Goal: Task Accomplishment & Management: Use online tool/utility

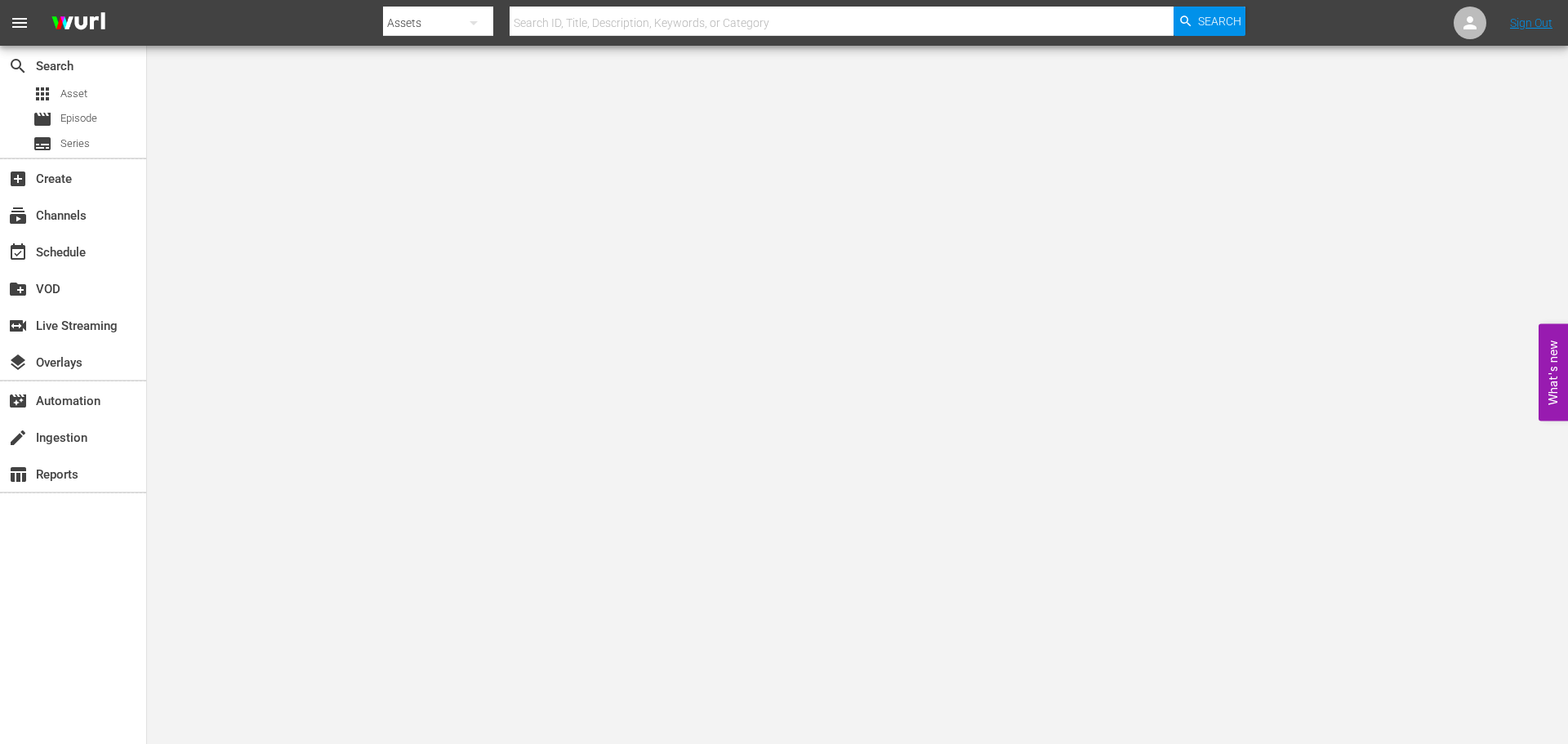
click at [553, 4] on div at bounding box center [814, 6] width 862 height 4
click at [78, 242] on div "event_available Schedule" at bounding box center [46, 250] width 92 height 15
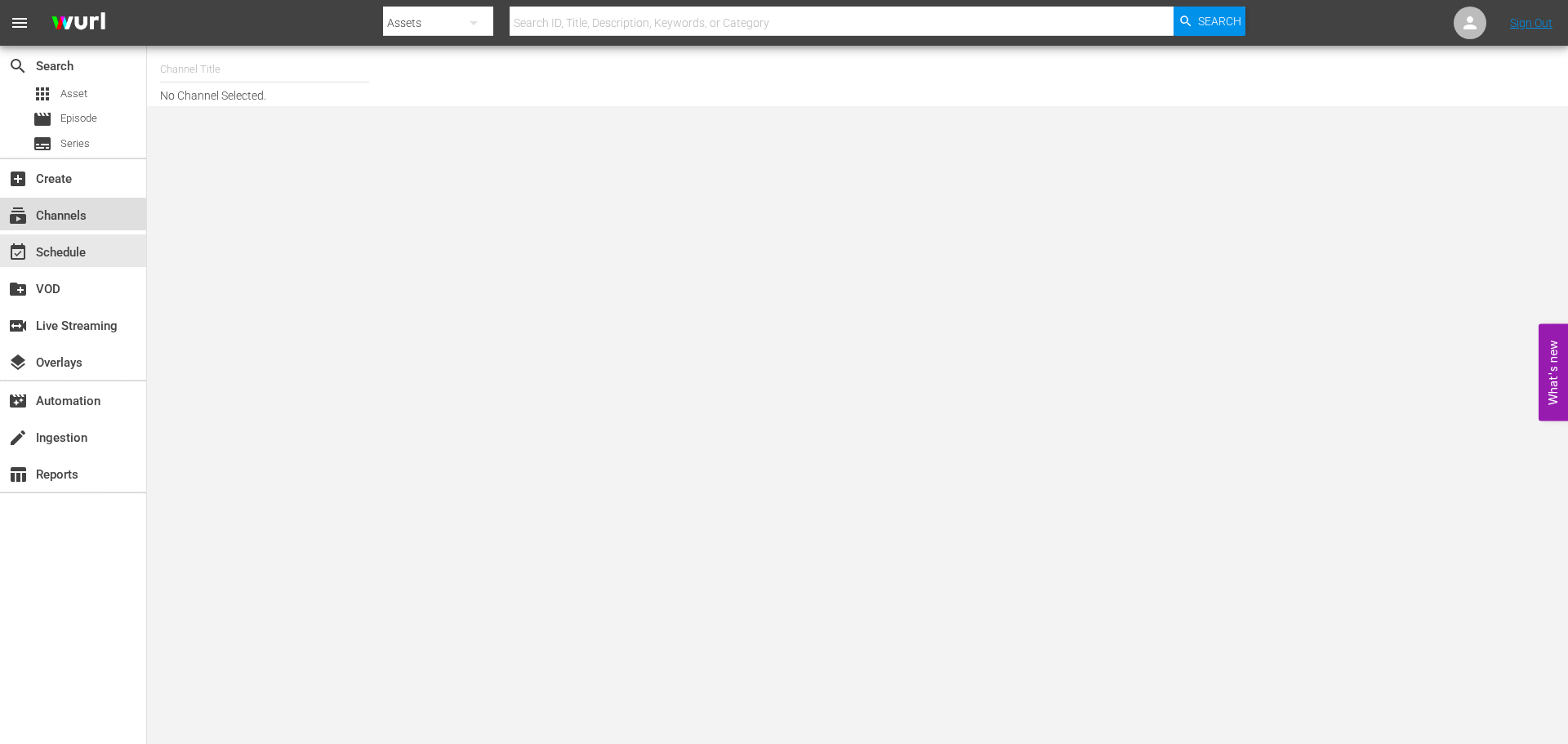
click at [63, 220] on div "subscriptions Channels" at bounding box center [46, 213] width 92 height 15
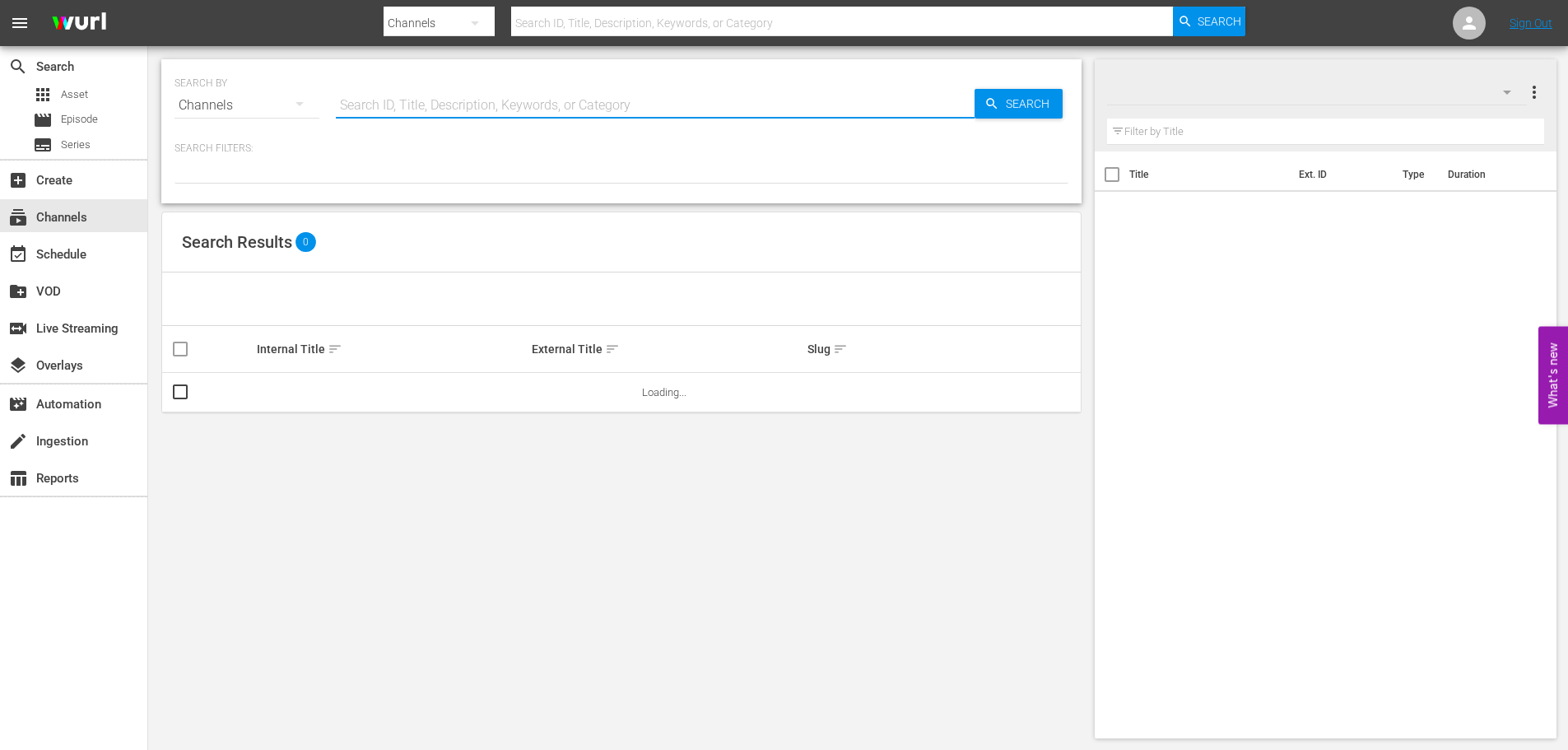
click at [406, 101] on input "text" at bounding box center [655, 105] width 639 height 40
type input "sc"
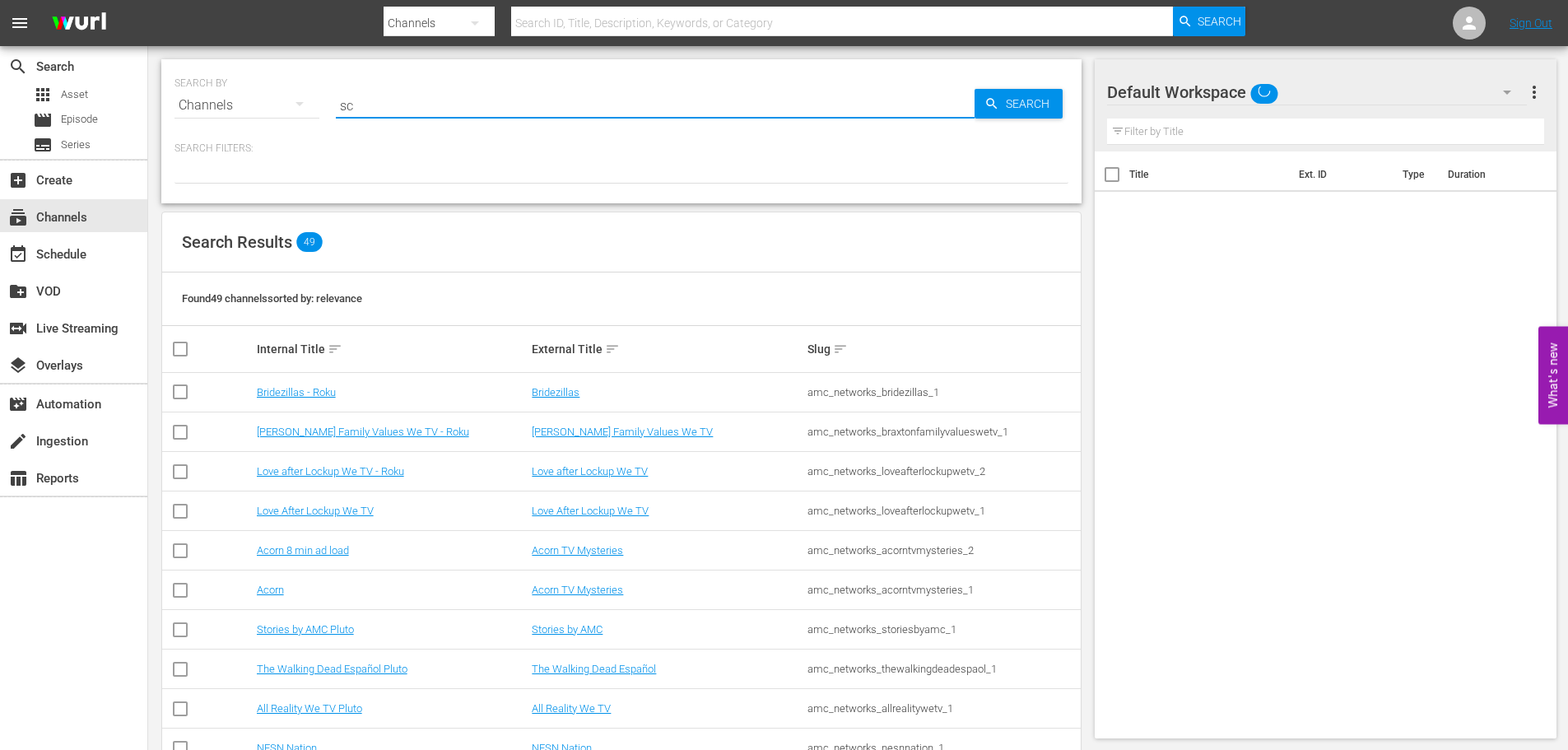
type input "sc"
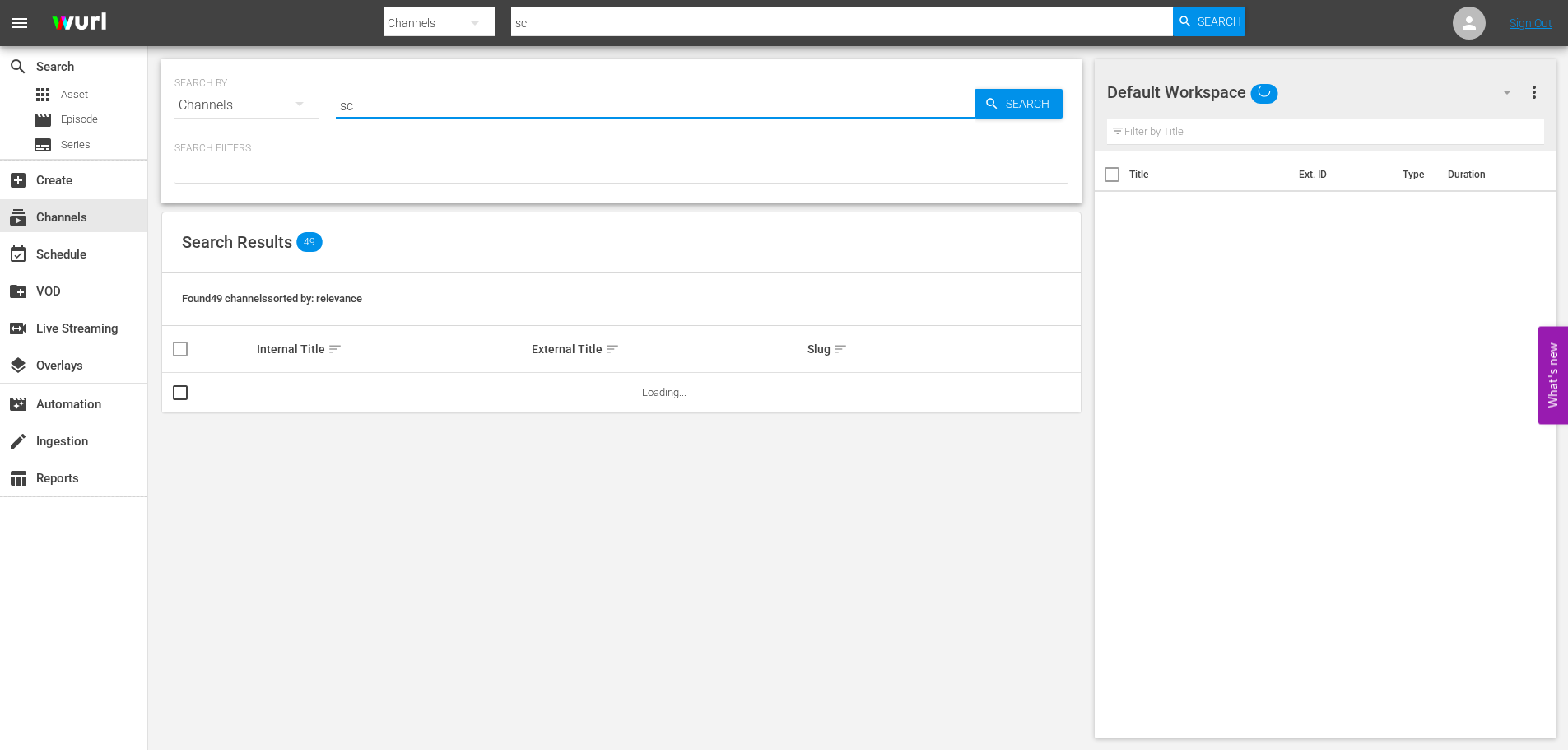
type input "scares"
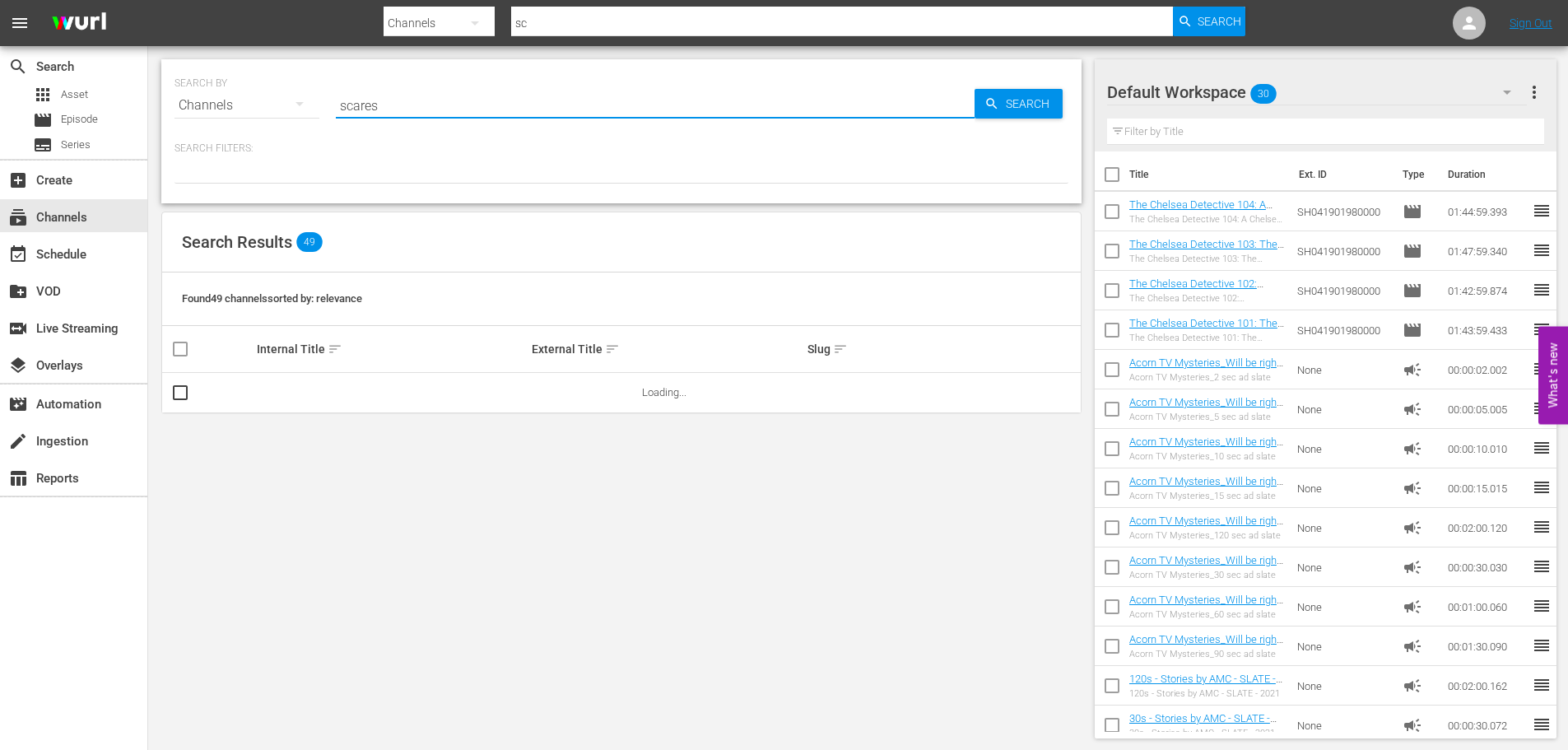
type input "scares"
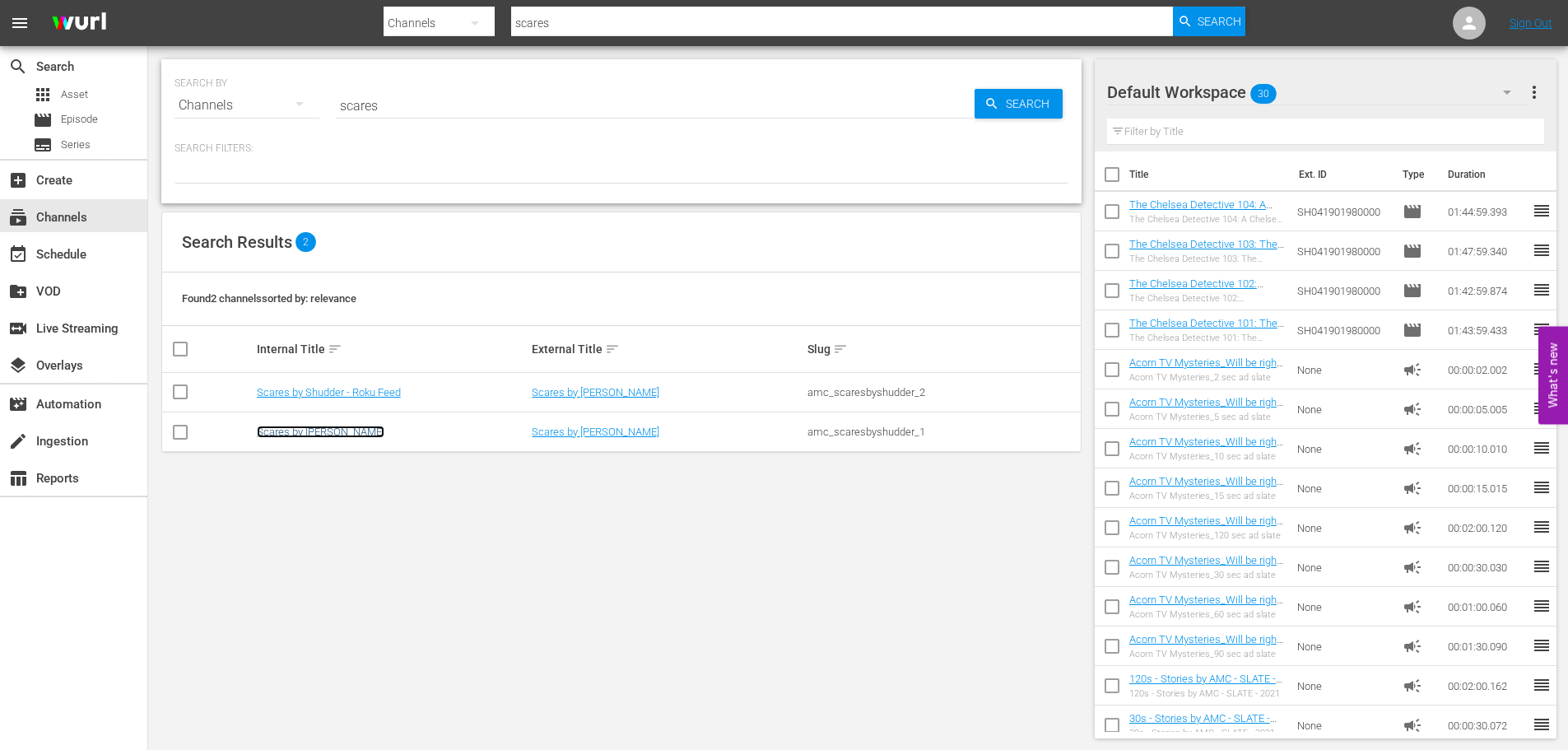
click at [325, 431] on link "Scares by [PERSON_NAME]" at bounding box center [321, 431] width 128 height 12
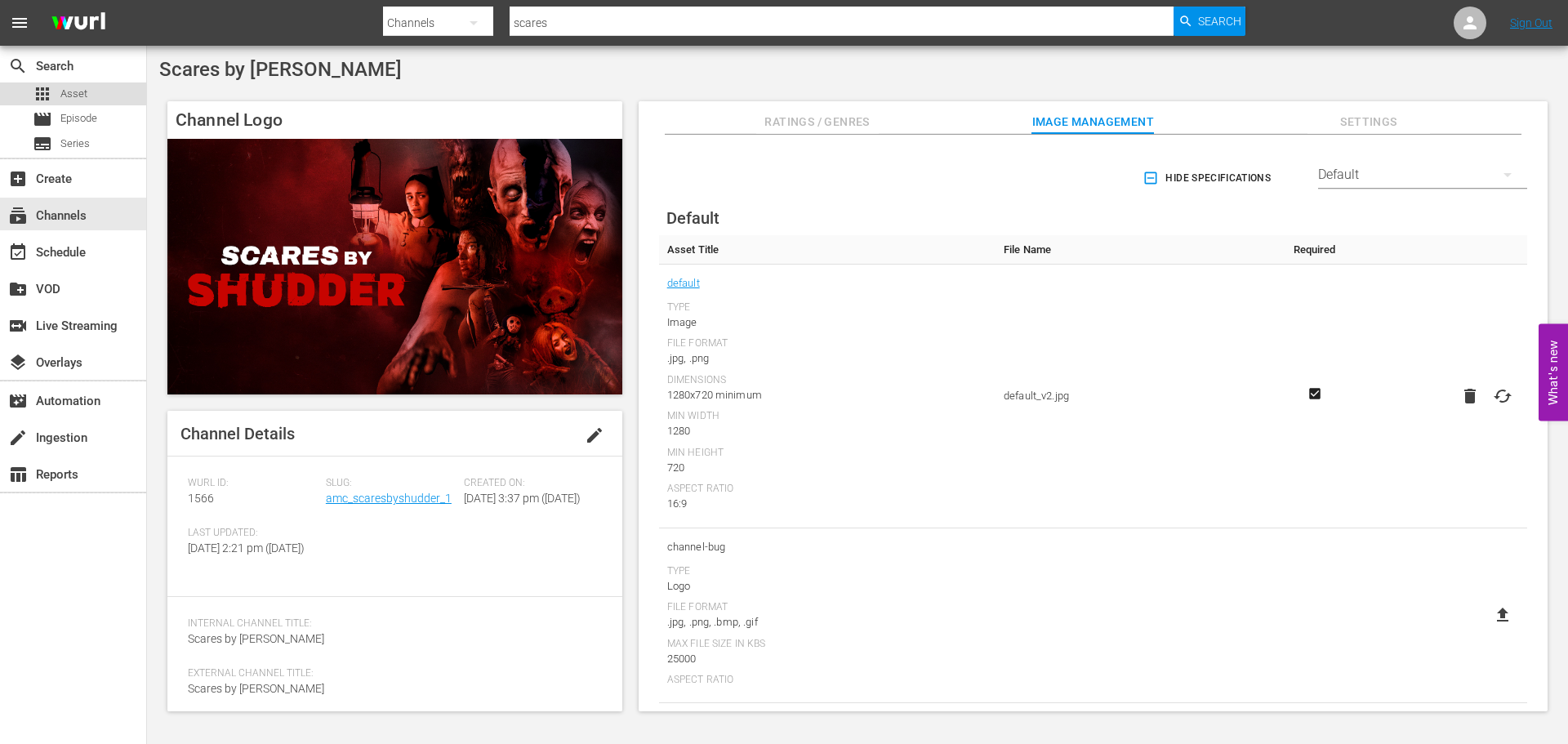
click at [67, 89] on span "Asset" at bounding box center [73, 94] width 27 height 17
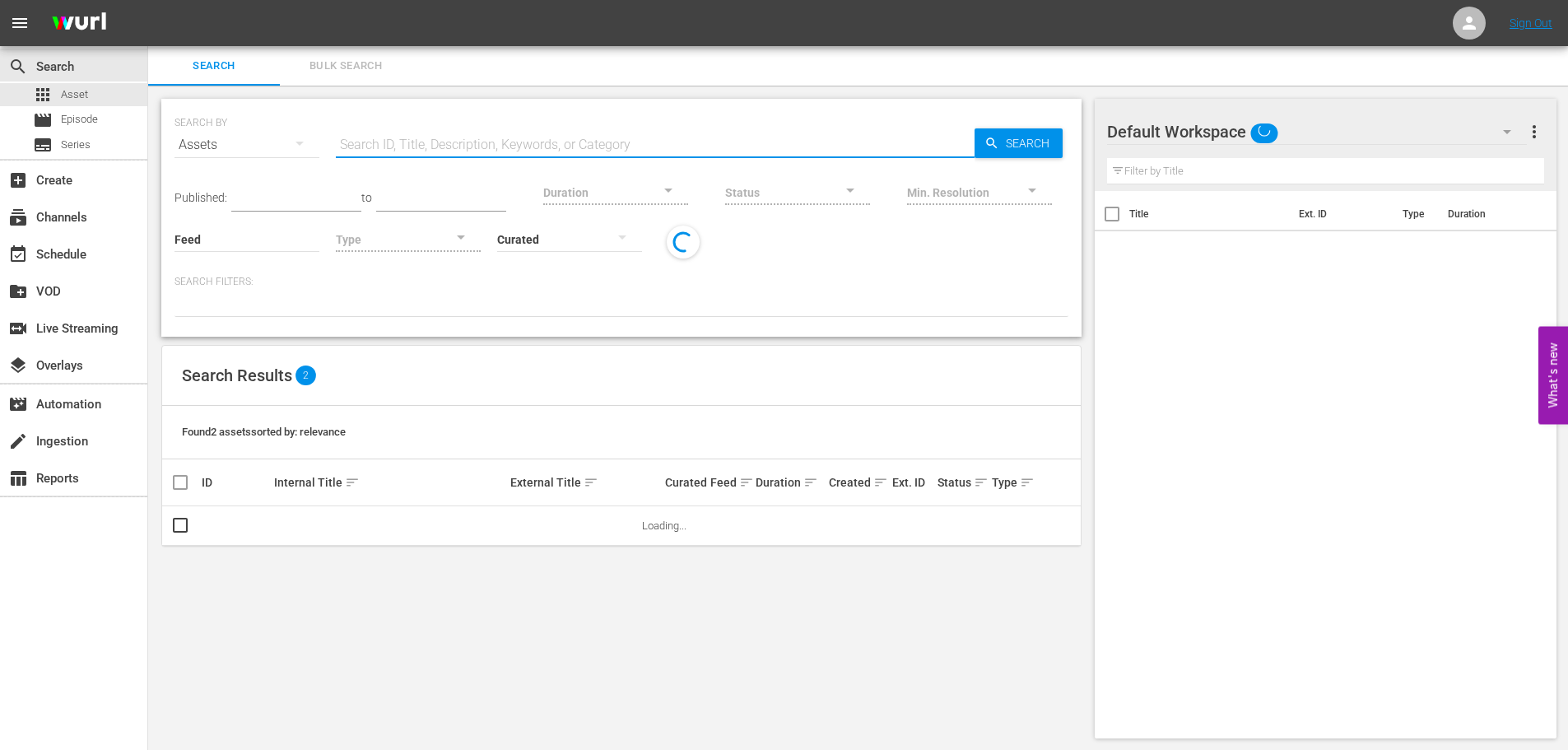
click at [399, 135] on input "text" at bounding box center [655, 144] width 639 height 40
click at [406, 138] on input "red king" at bounding box center [655, 144] width 639 height 40
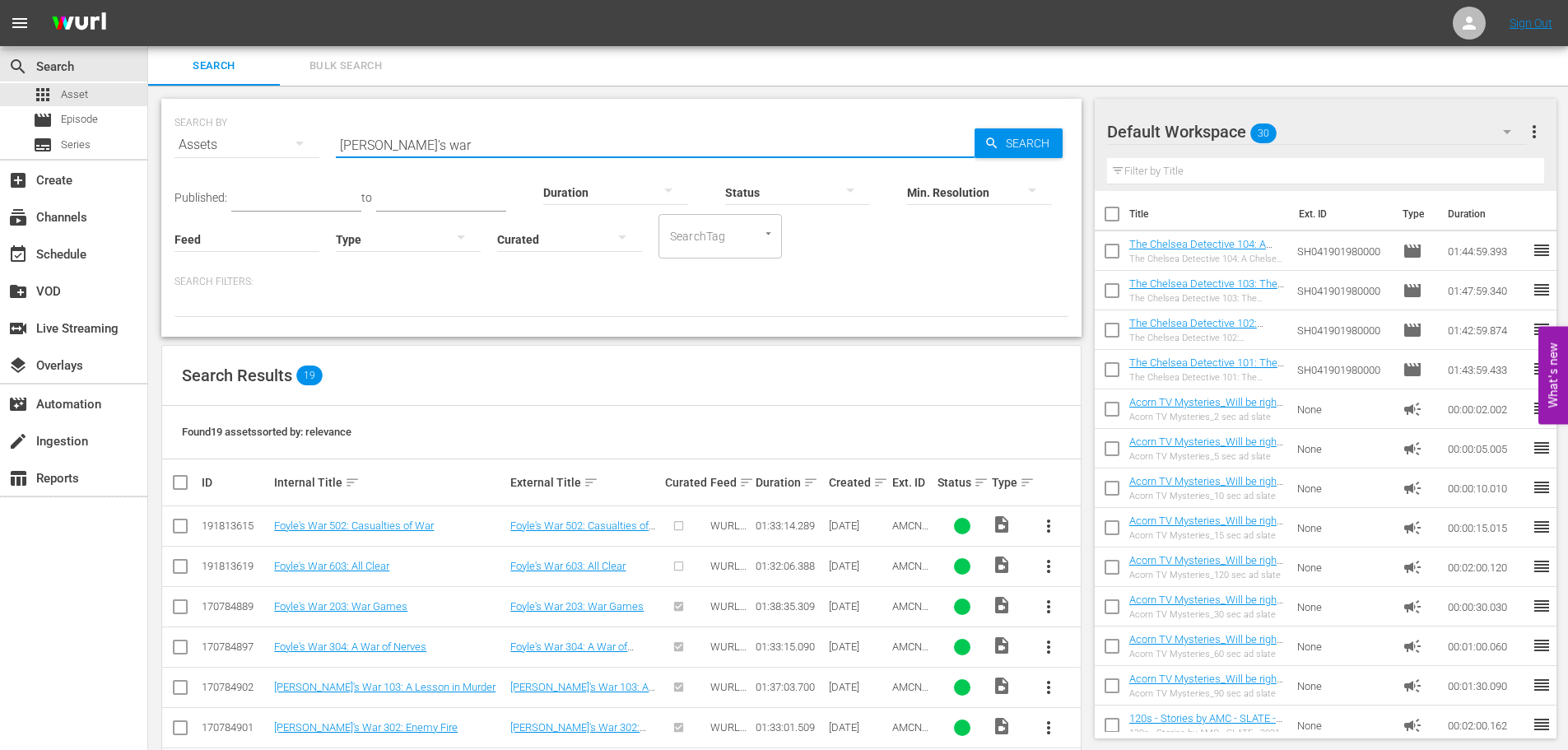
click at [406, 138] on input "[PERSON_NAME]'s war" at bounding box center [655, 144] width 639 height 40
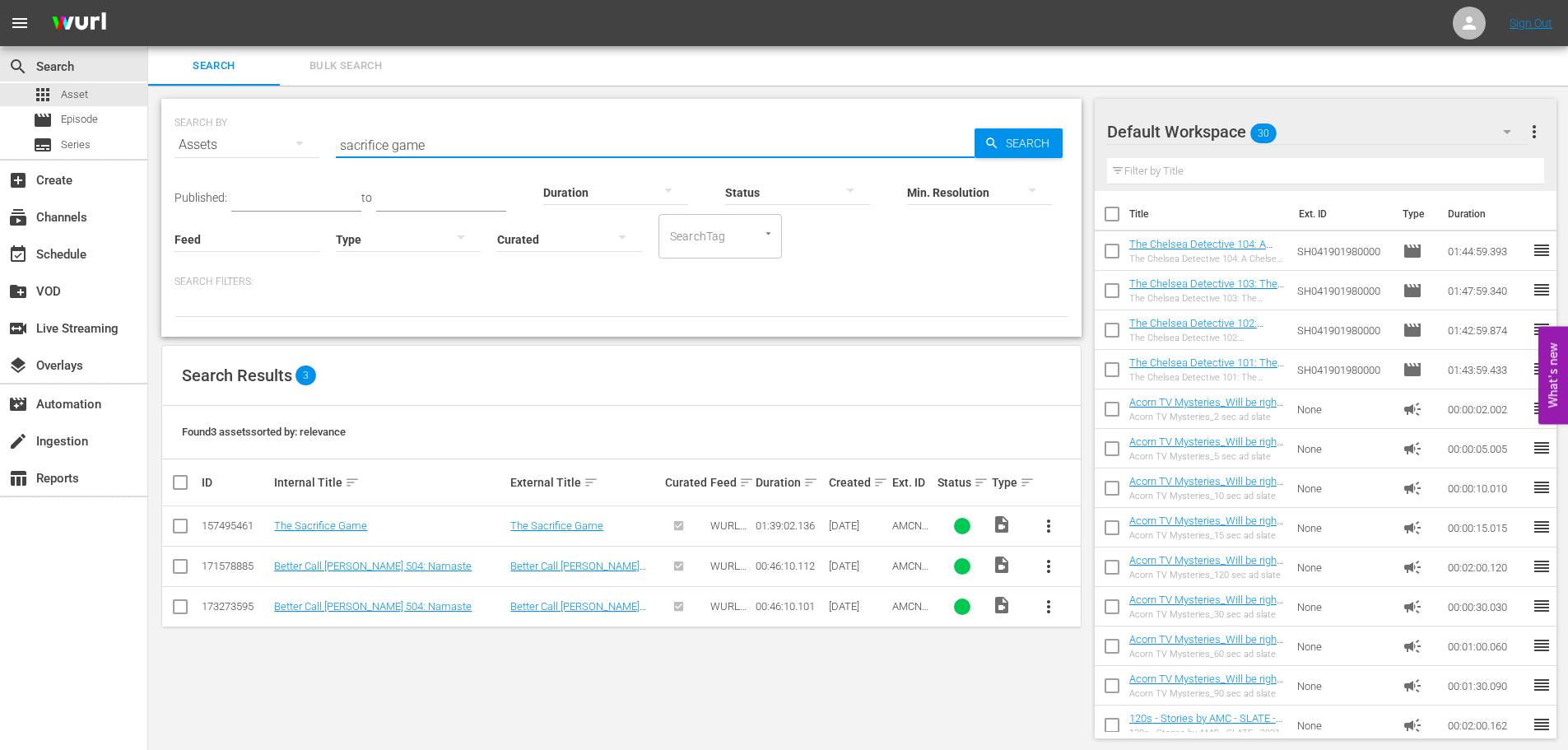
click at [508, 165] on div at bounding box center [655, 165] width 639 height 0
click at [484, 133] on input "sacrifice game" at bounding box center [655, 144] width 639 height 40
type input "rare exports"
